Goal: Obtain resource: Obtain resource

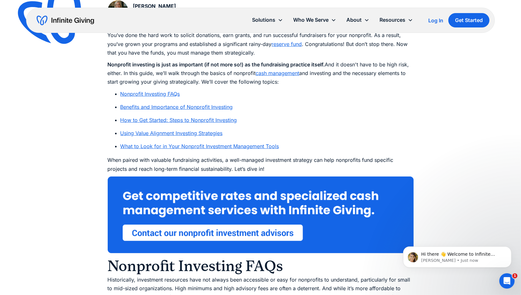
click at [155, 93] on link "Nonprofit Investing FAQs" at bounding box center [151, 94] width 60 height 6
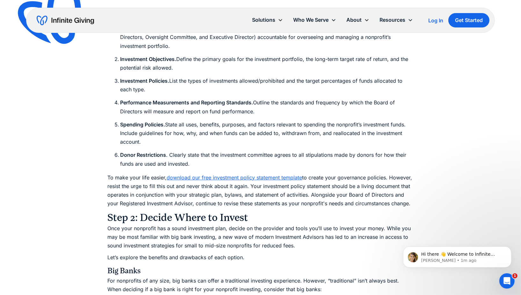
scroll to position [2202, 0]
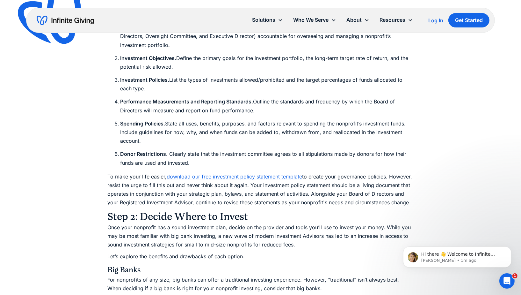
click at [213, 173] on link "download our free investment policy statement template" at bounding box center [235, 176] width 136 height 6
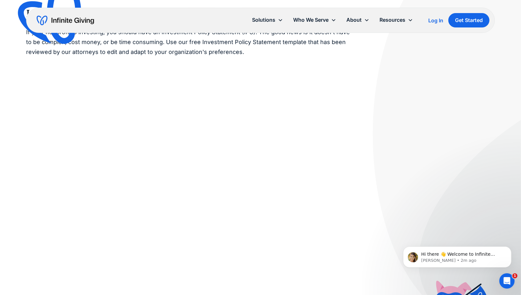
scroll to position [64, 0]
